Goal: Task Accomplishment & Management: Complete application form

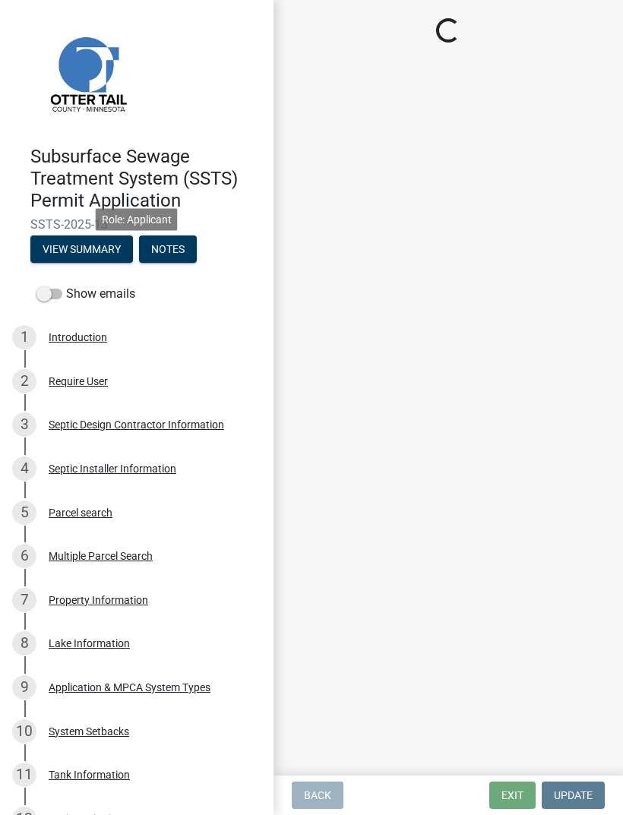
scroll to position [687, 0]
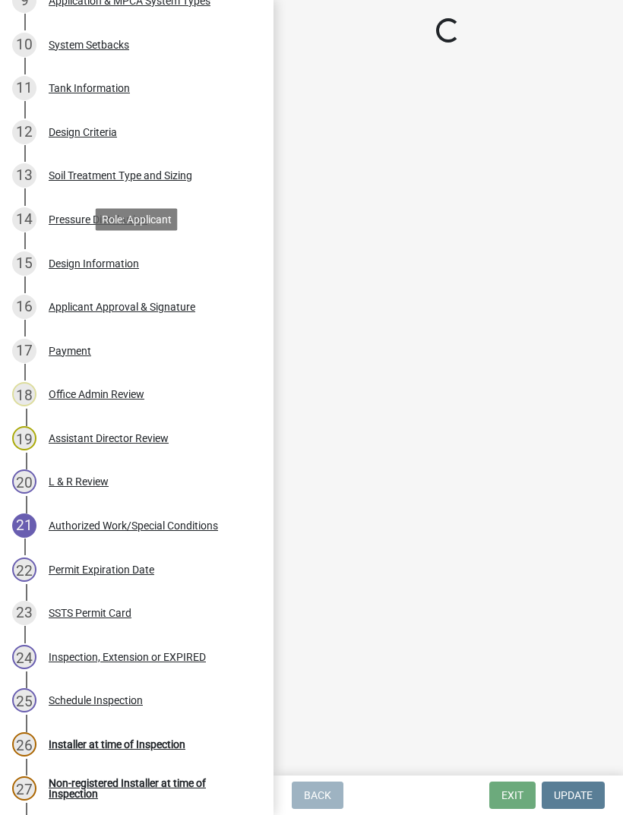
click at [112, 134] on div "Design Criteria" at bounding box center [83, 132] width 68 height 11
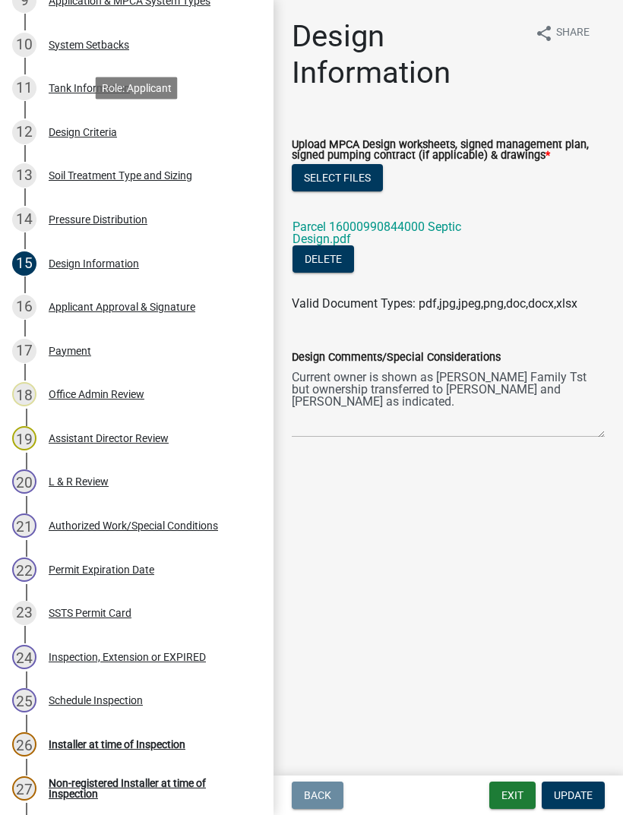
select select "eaa6e4cf-be76-4366-bfe5-e87acfaaf3f4"
select select "6a6ab172-1321-4f18-8c37-999bd65d2f3f"
select select "77ed3ba4-a6d5-4048-ab27-59c0bc717e6e"
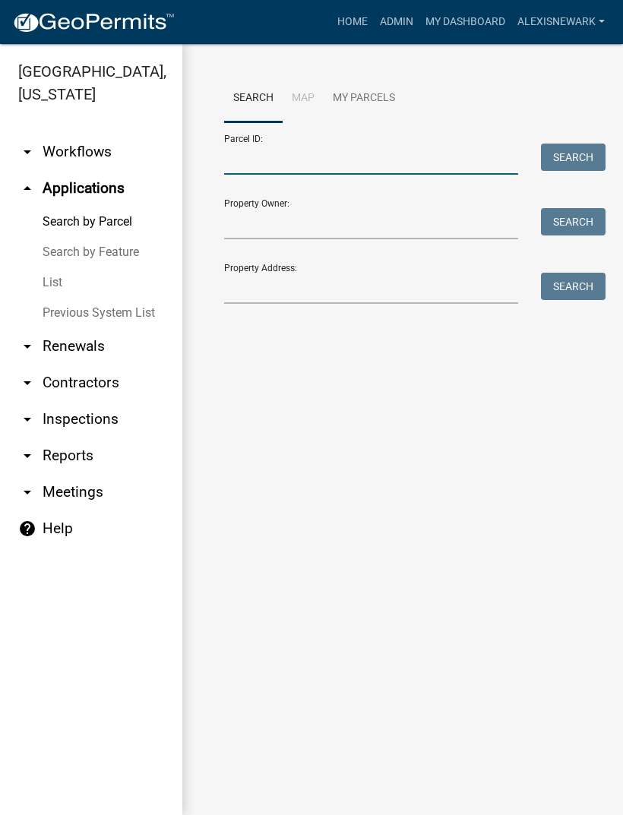
click at [305, 152] on input "Parcel ID:" at bounding box center [371, 159] width 294 height 31
click at [319, 162] on input "Parcel ID:" at bounding box center [371, 159] width 294 height 31
paste input "37000991463000"
type input "37000991463000"
click at [544, 151] on button "Search" at bounding box center [573, 157] width 65 height 27
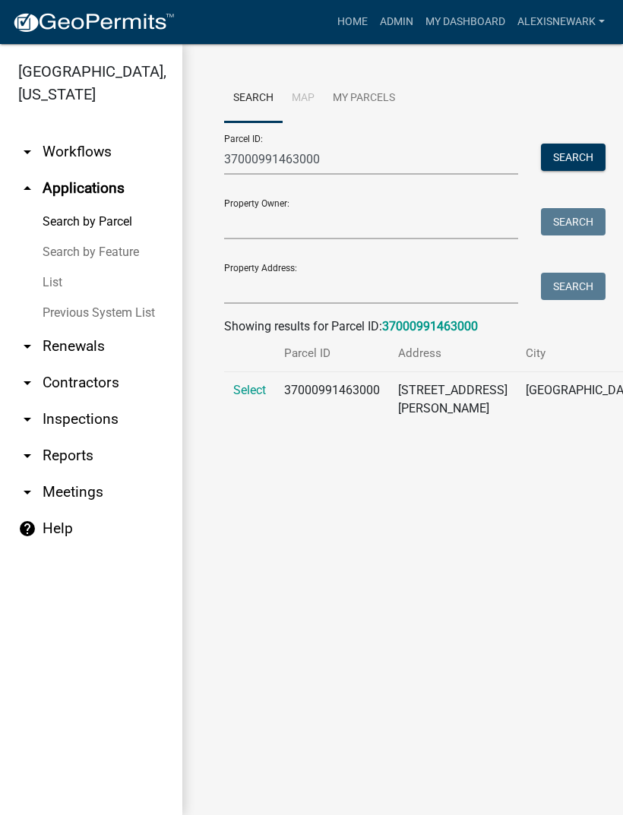
click at [251, 388] on td "Select" at bounding box center [249, 409] width 51 height 74
click at [250, 397] on span "Select" at bounding box center [249, 390] width 33 height 14
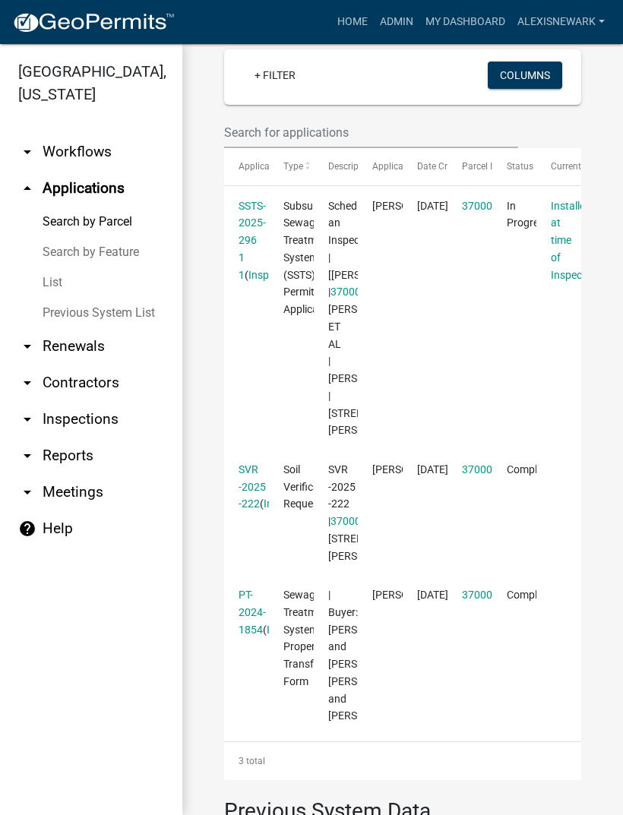
scroll to position [434, 0]
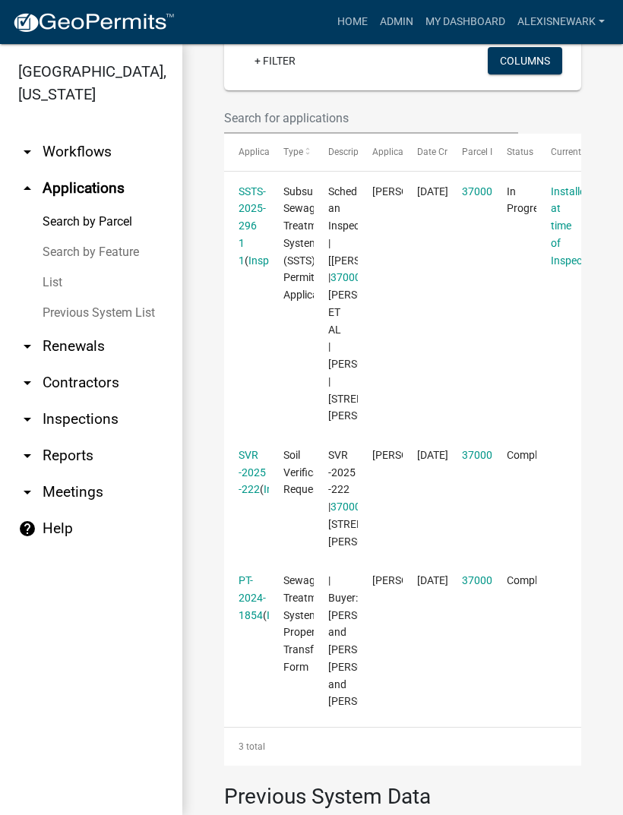
click at [250, 260] on link "SSTS-2025-296 1 1" at bounding box center [252, 225] width 27 height 81
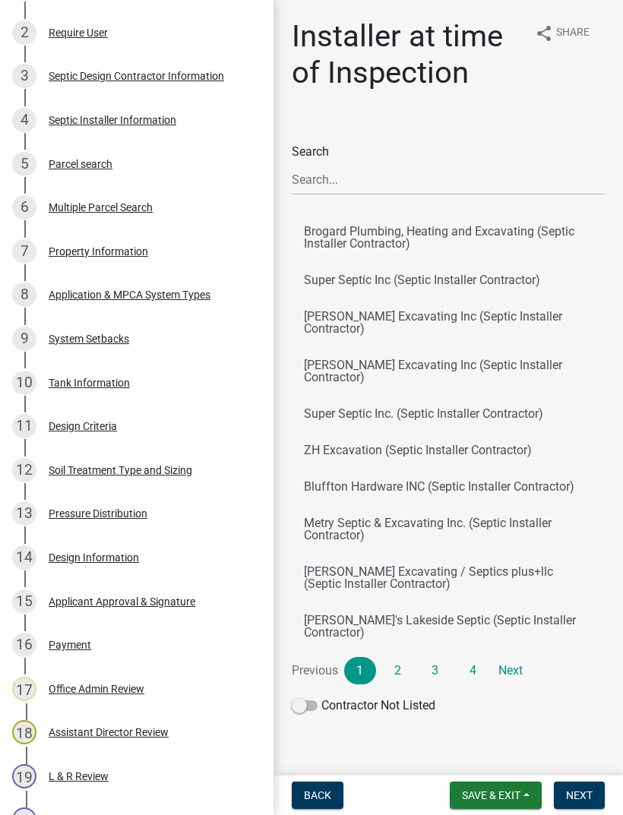
scroll to position [348, 0]
click at [113, 415] on div "11 Design Criteria" at bounding box center [130, 427] width 237 height 24
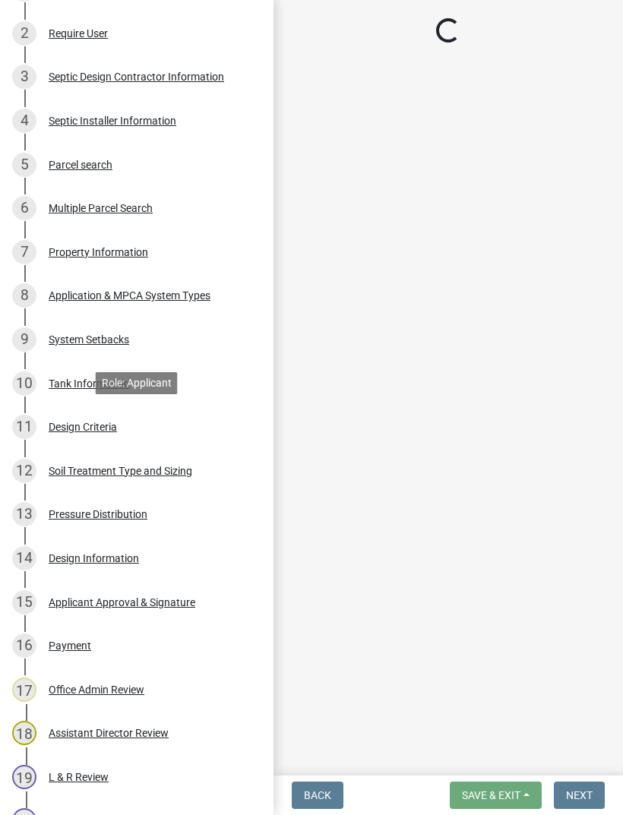
select select "161dc003-2926-44f5-9717-bc9d566eecc1"
select select "3ca66991-ccde-4548-bdad-f82583be96e2"
select select "14354fbd-e666-4c9c-b77c-8c181d233a28"
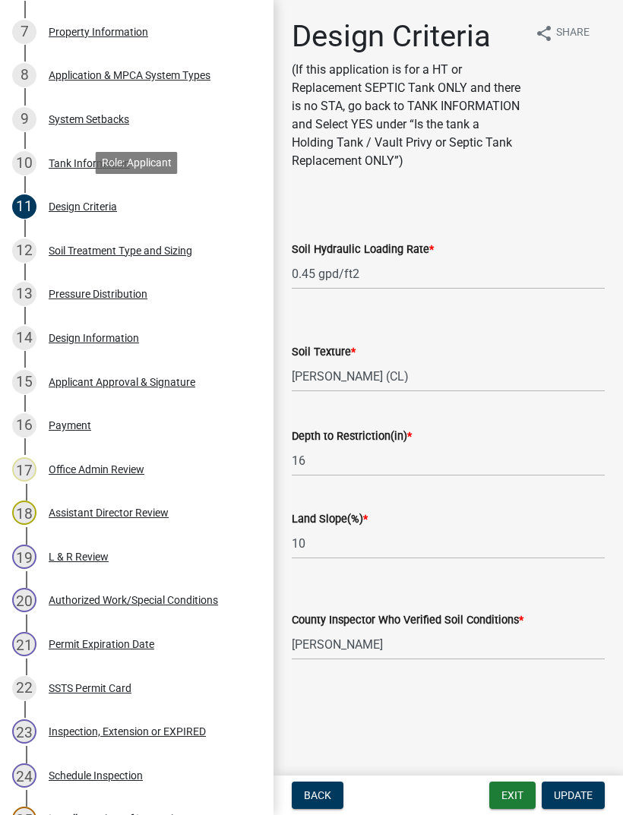
scroll to position [567, 0]
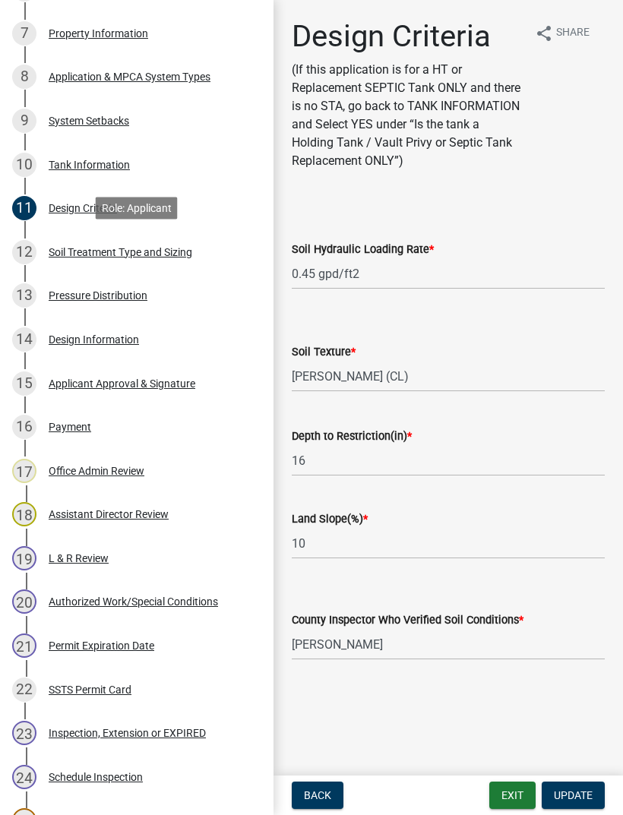
click at [152, 247] on div "Soil Treatment Type and Sizing" at bounding box center [121, 252] width 144 height 11
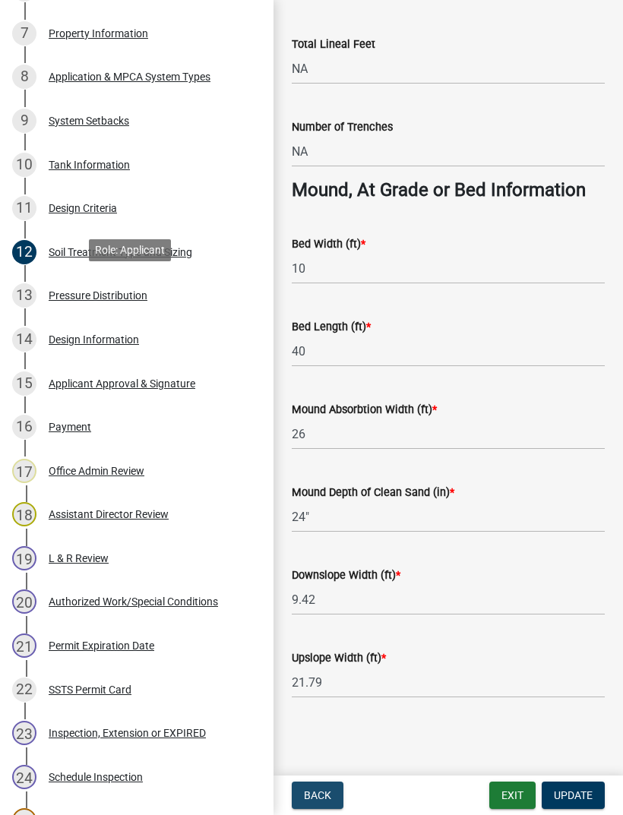
scroll to position [1195, 0]
